Goal: Task Accomplishment & Management: Use online tool/utility

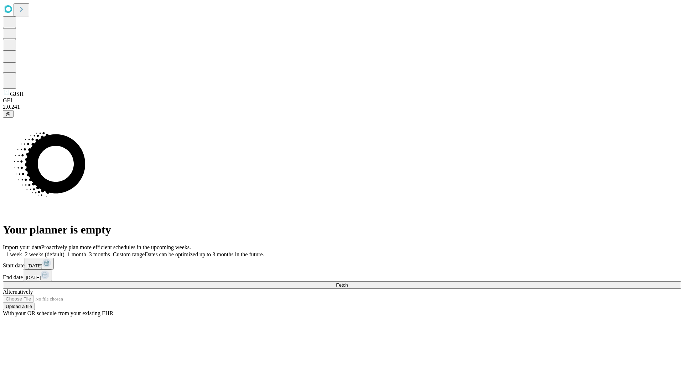
click at [348, 282] on span "Fetch" at bounding box center [342, 284] width 12 height 5
